Goal: Complete application form

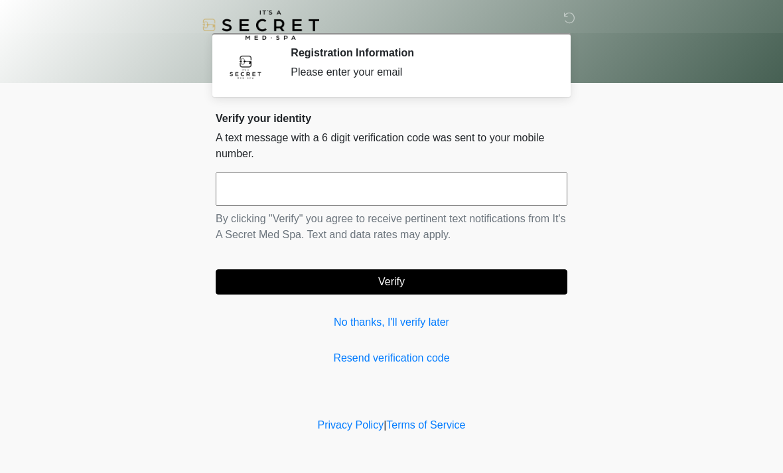
click at [427, 350] on link "Resend verification code" at bounding box center [392, 358] width 352 height 16
click at [507, 194] on input "text" at bounding box center [392, 189] width 352 height 33
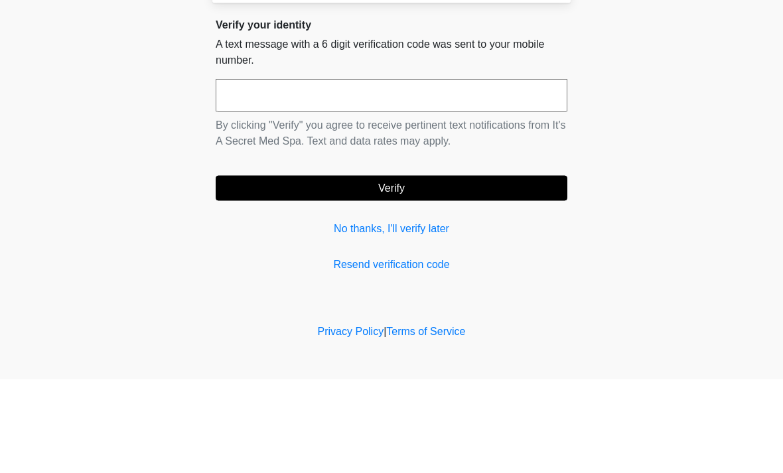
click at [734, 136] on body "‎ ‎ Registration Information Please enter your email Please connect to Wi-Fi no…" at bounding box center [391, 236] width 783 height 473
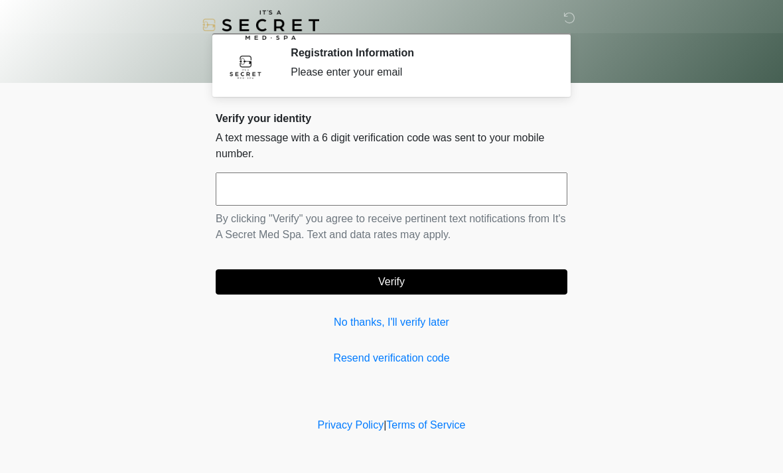
click at [426, 327] on link "No thanks, I'll verify later" at bounding box center [392, 323] width 352 height 16
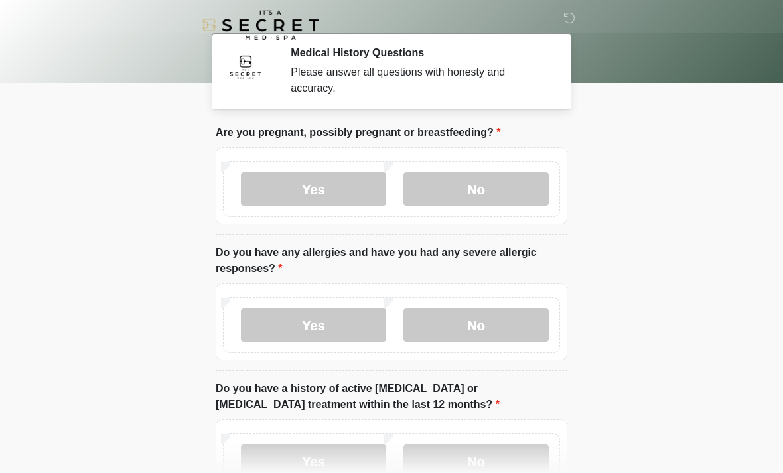
click at [506, 188] on label "No" at bounding box center [476, 189] width 145 height 33
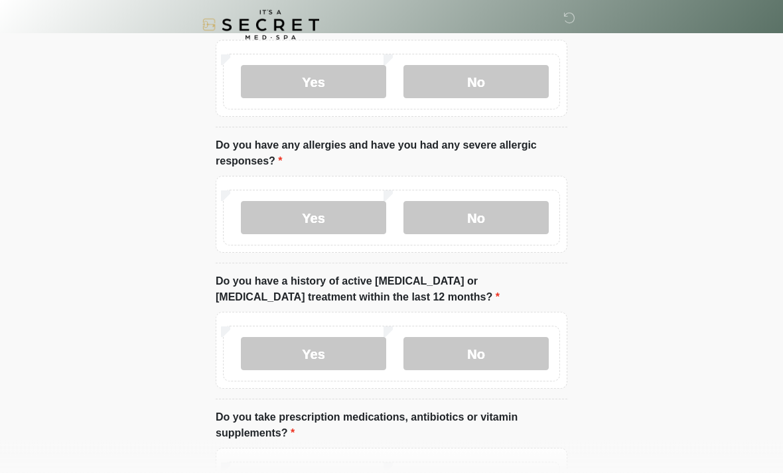
scroll to position [107, 0]
click at [520, 216] on label "No" at bounding box center [476, 218] width 145 height 33
click at [501, 356] on label "No" at bounding box center [476, 354] width 145 height 33
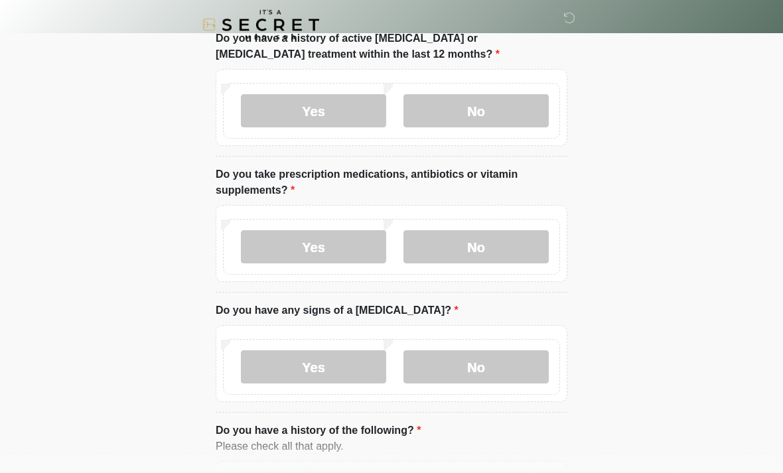
click at [504, 239] on label "No" at bounding box center [476, 247] width 145 height 33
click at [486, 370] on label "No" at bounding box center [476, 366] width 145 height 33
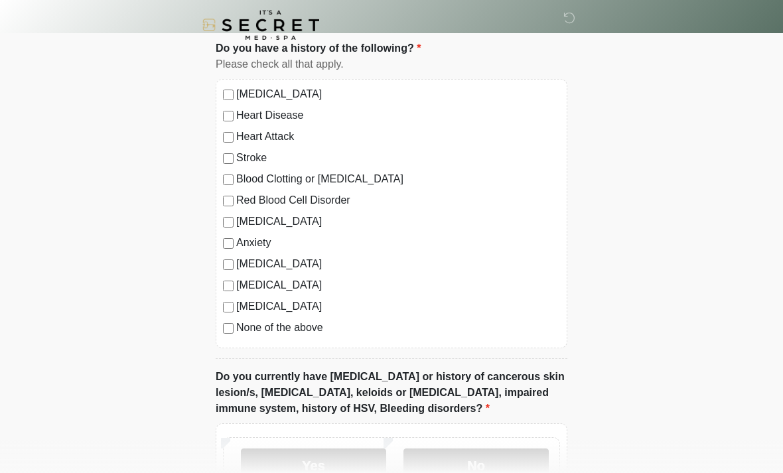
scroll to position [737, 0]
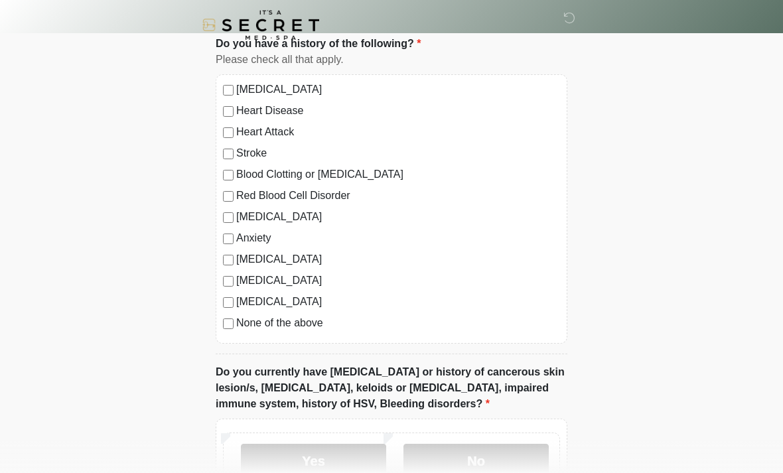
click at [301, 327] on label "None of the above" at bounding box center [398, 323] width 324 height 16
click at [512, 462] on label "No" at bounding box center [476, 460] width 145 height 33
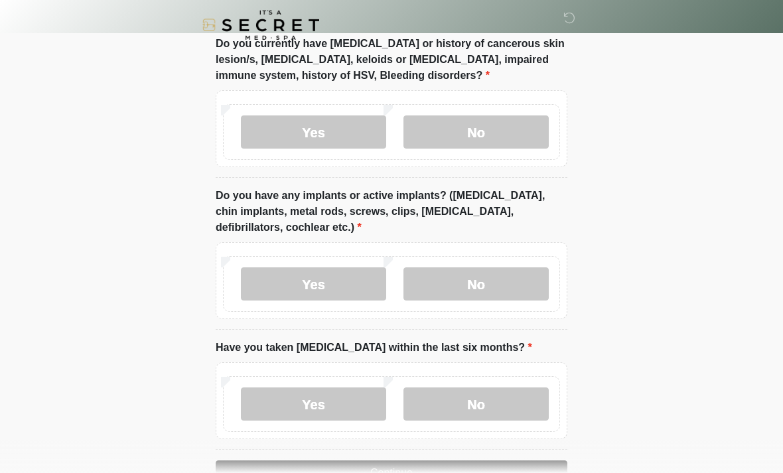
scroll to position [1096, 0]
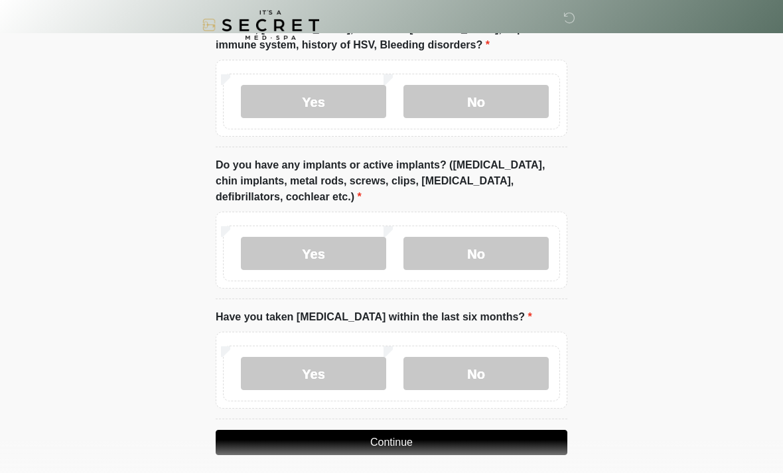
click at [520, 246] on label "No" at bounding box center [476, 253] width 145 height 33
click at [505, 378] on label "No" at bounding box center [476, 373] width 145 height 33
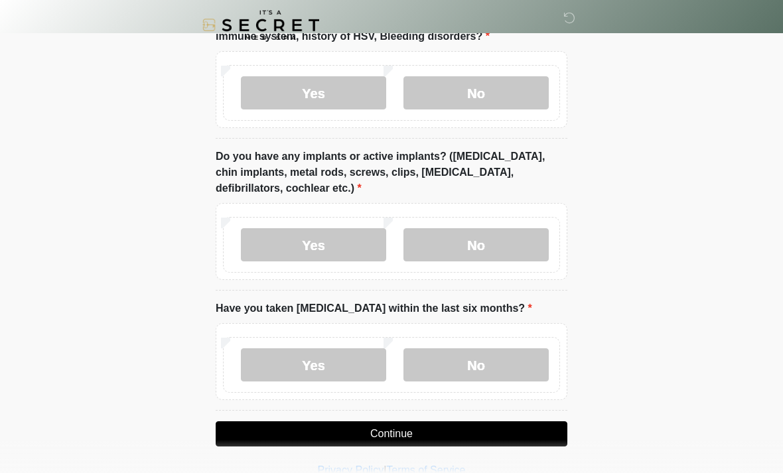
click at [402, 427] on button "Continue" at bounding box center [392, 433] width 352 height 25
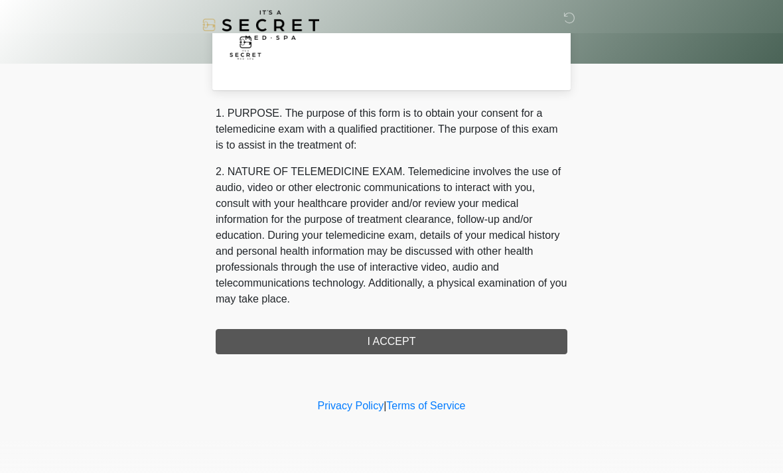
scroll to position [0, 0]
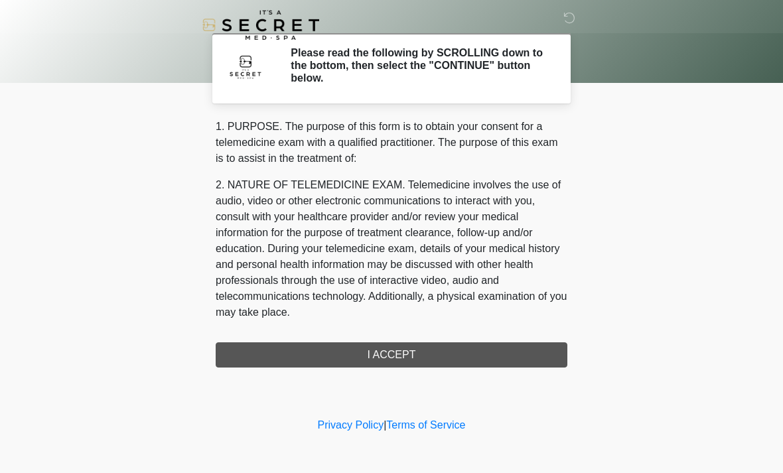
click at [431, 352] on div "1. PURPOSE. The purpose of this form is to obtain your consent for a telemedici…" at bounding box center [392, 243] width 352 height 249
click at [437, 355] on div "1. PURPOSE. The purpose of this form is to obtain your consent for a telemedici…" at bounding box center [392, 243] width 352 height 249
click at [400, 350] on div "1. PURPOSE. The purpose of this form is to obtain your consent for a telemedici…" at bounding box center [392, 243] width 352 height 249
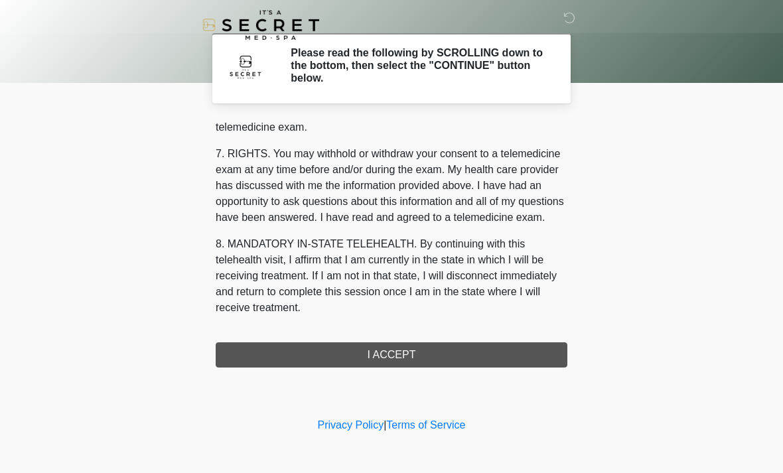
click at [394, 352] on div "1. PURPOSE. The purpose of this form is to obtain your consent for a telemedici…" at bounding box center [392, 243] width 352 height 249
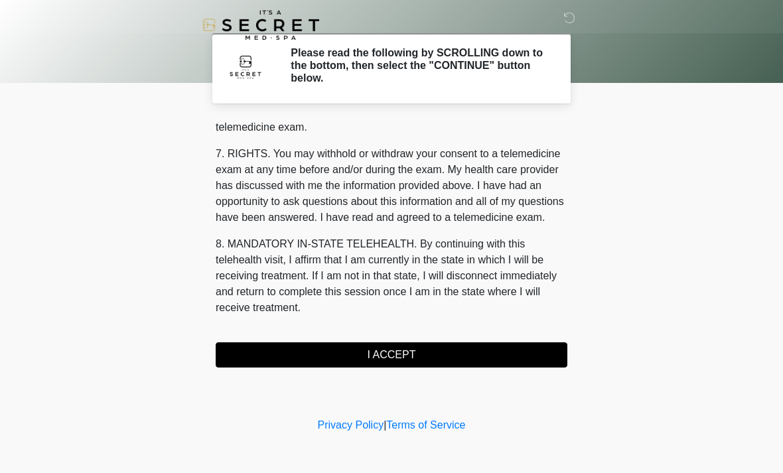
scroll to position [562, 0]
click at [406, 355] on button "I ACCEPT" at bounding box center [392, 354] width 352 height 25
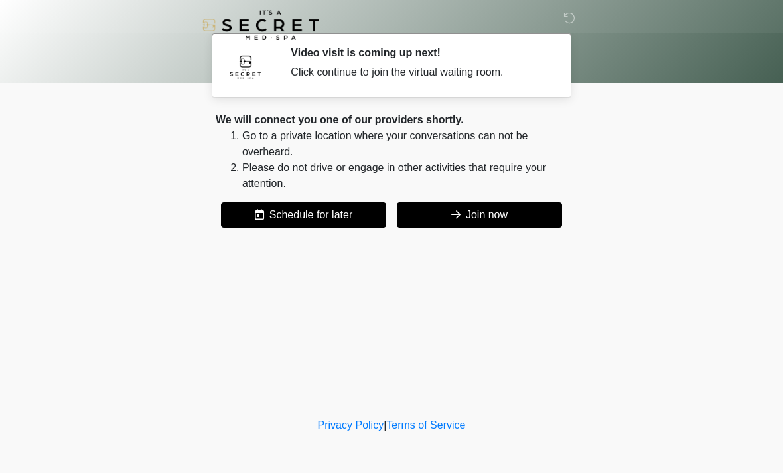
click at [494, 218] on button "Join now" at bounding box center [479, 214] width 165 height 25
